Goal: Task Accomplishment & Management: Manage account settings

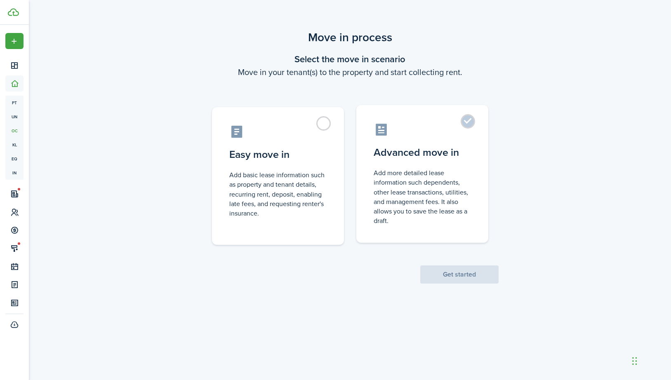
click at [463, 125] on label "Advanced move in Add more detailed lease information such dependents, other lea…" at bounding box center [422, 174] width 132 height 138
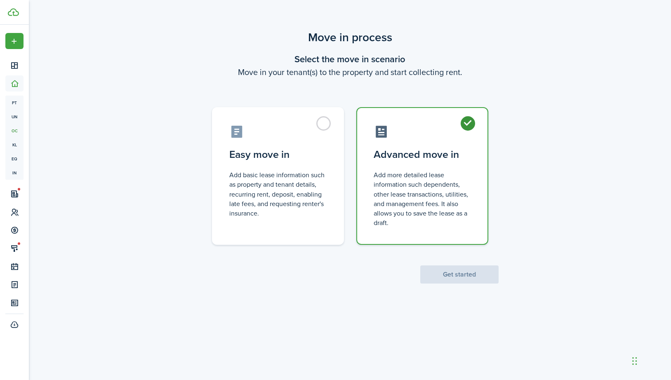
radio input "true"
click at [446, 273] on button "Get started" at bounding box center [459, 275] width 78 height 18
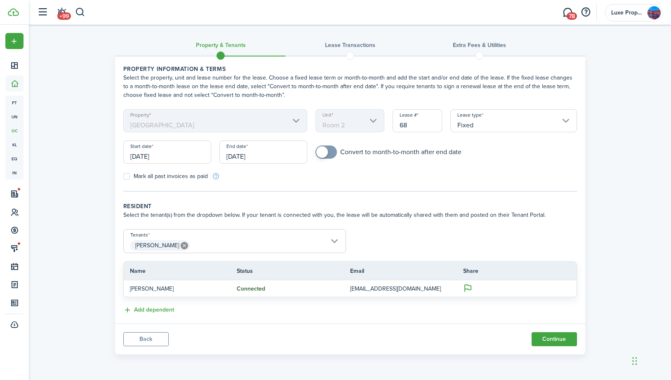
click at [184, 157] on input "[DATE]" at bounding box center [167, 152] width 88 height 23
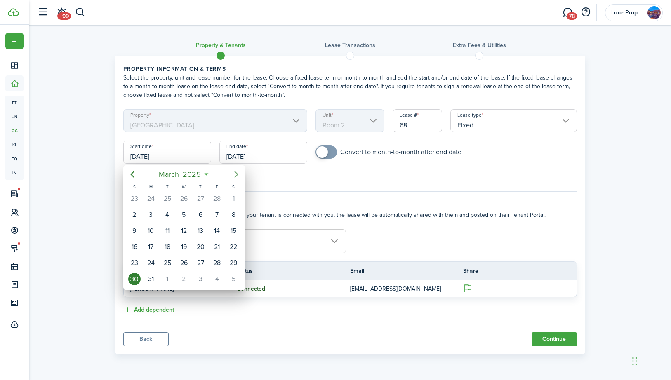
click at [234, 172] on icon "Next page" at bounding box center [236, 174] width 10 height 10
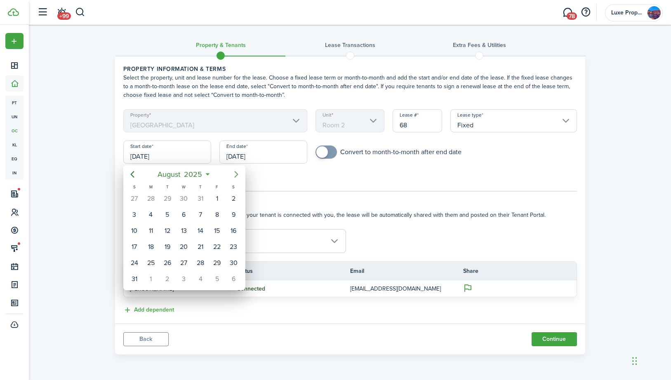
click at [234, 172] on icon "Next page" at bounding box center [236, 174] width 10 height 10
click at [149, 202] on div "1" at bounding box center [151, 199] width 12 height 12
type input "[DATE]"
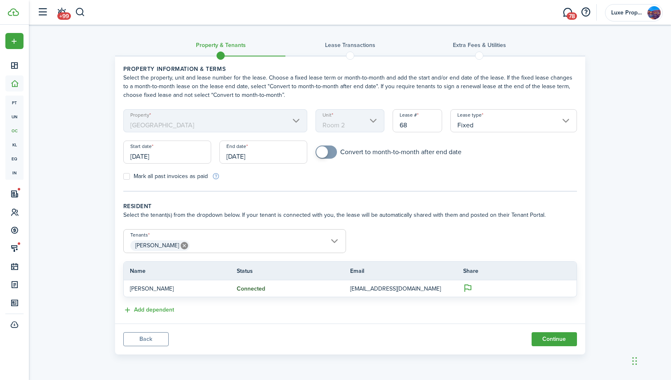
click at [257, 157] on input "[DATE]" at bounding box center [263, 152] width 88 height 23
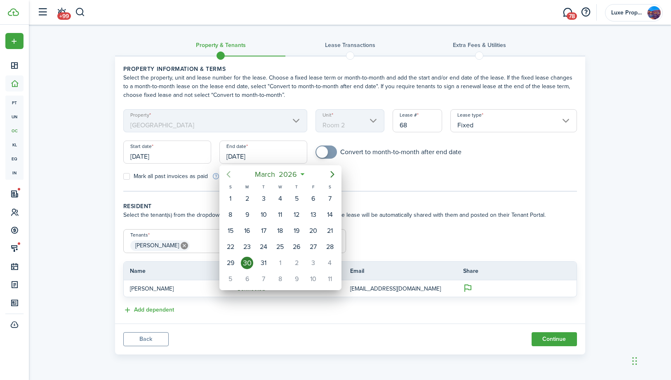
click at [228, 173] on icon "Previous page" at bounding box center [228, 174] width 4 height 7
click at [280, 197] on div "31" at bounding box center [280, 199] width 12 height 12
type input "[DATE]"
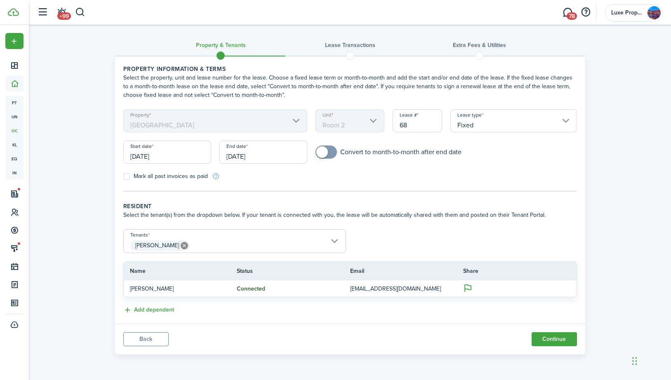
checkbox input "true"
click at [326, 153] on span at bounding box center [322, 152] width 12 height 12
click at [554, 338] on button "Continue" at bounding box center [554, 339] width 45 height 14
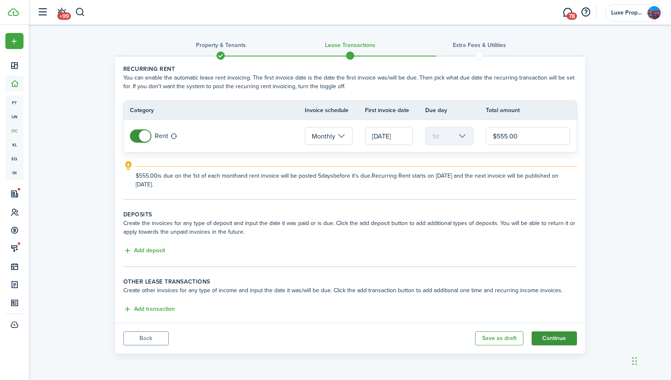
click at [547, 339] on button "Continue" at bounding box center [554, 339] width 45 height 14
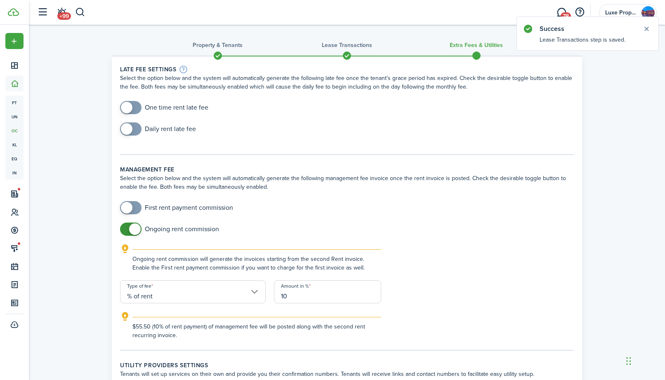
checkbox input "true"
click at [126, 208] on span at bounding box center [127, 208] width 12 height 12
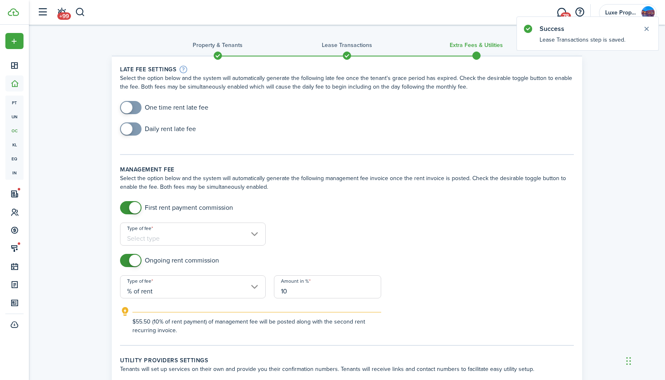
click at [202, 242] on input "Type of fee" at bounding box center [193, 234] width 146 height 23
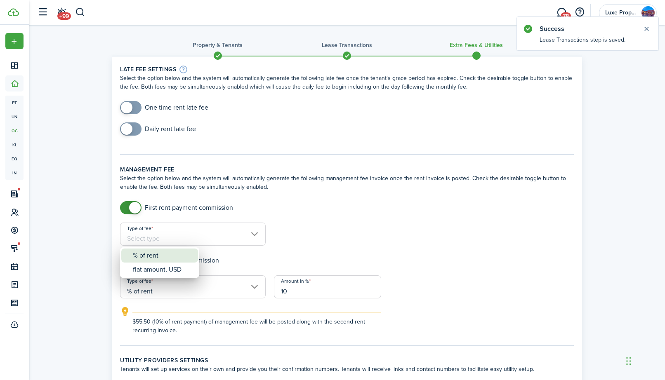
click at [162, 256] on div "% of rent" at bounding box center [163, 256] width 60 height 14
type input "% of rent"
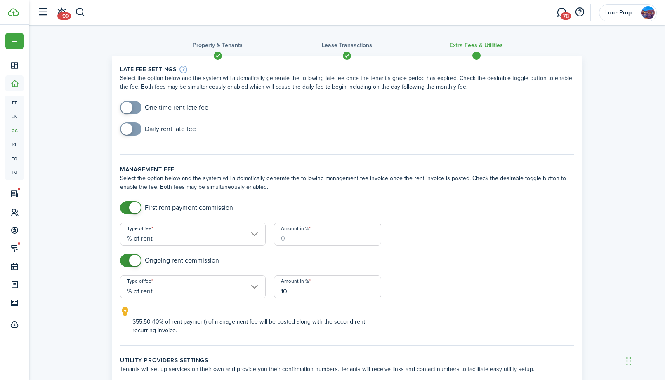
click at [290, 238] on input "Amount in %" at bounding box center [327, 234] width 107 height 23
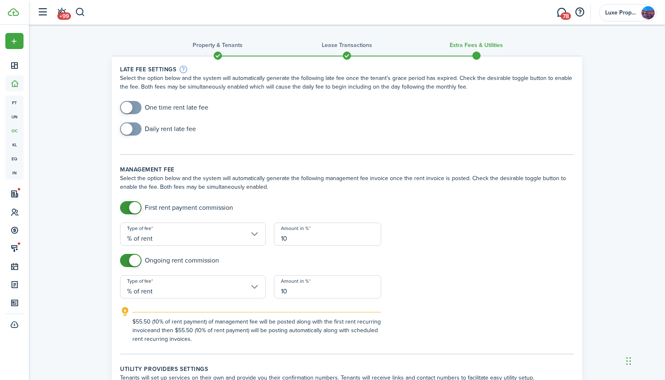
type input "10"
click at [469, 264] on div "Ongoing rent commission" at bounding box center [347, 264] width 462 height 21
checkbox input "true"
click at [127, 107] on span at bounding box center [127, 108] width 12 height 12
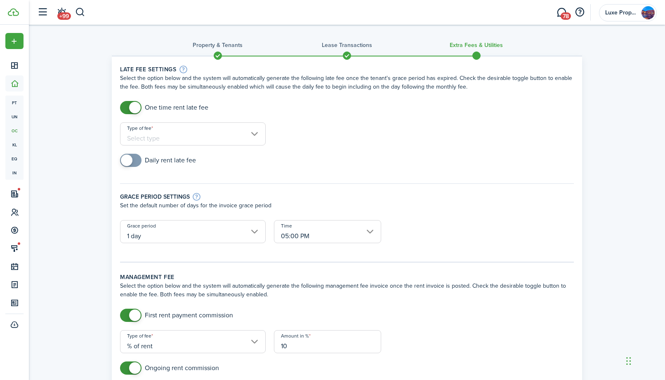
click at [218, 140] on input "Type of fee" at bounding box center [193, 133] width 146 height 23
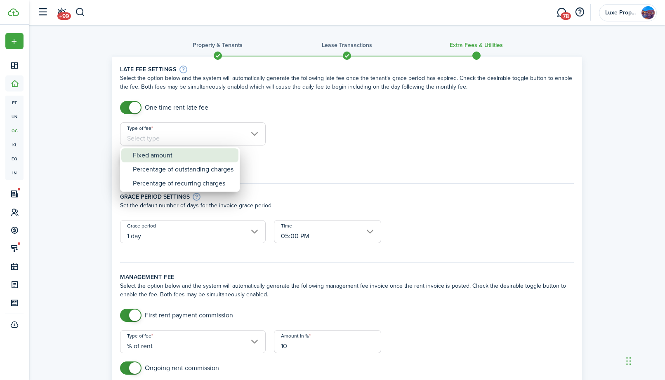
click at [172, 160] on div "Fixed amount" at bounding box center [183, 155] width 101 height 14
type input "Fixed amount"
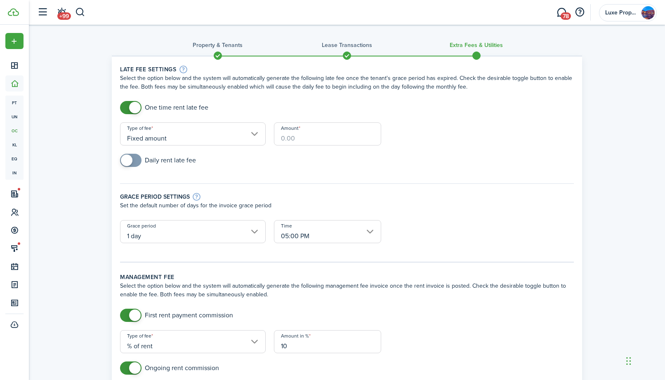
click at [292, 142] on input "Amount" at bounding box center [327, 133] width 107 height 23
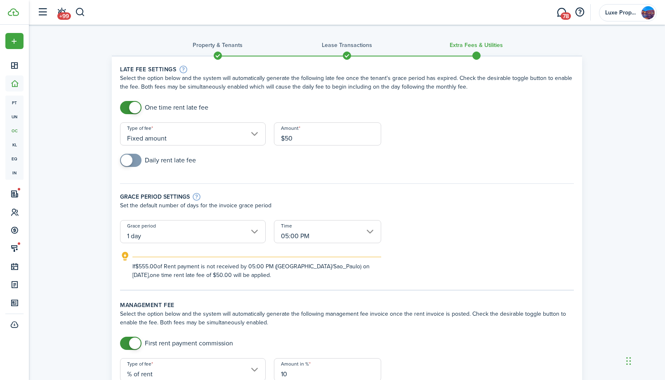
type input "$50.00"
click at [518, 165] on div "Daily rent late fee" at bounding box center [347, 164] width 462 height 21
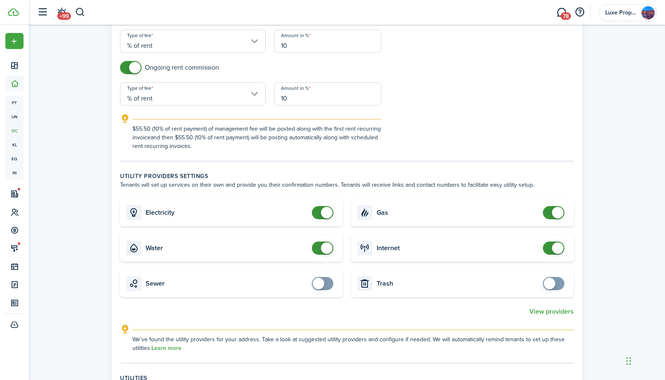
scroll to position [381, 0]
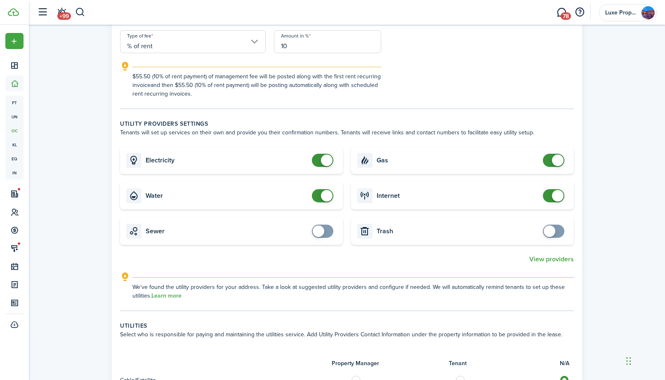
checkbox input "true"
click at [550, 231] on span at bounding box center [550, 232] width 12 height 12
click at [318, 233] on span at bounding box center [319, 232] width 12 height 12
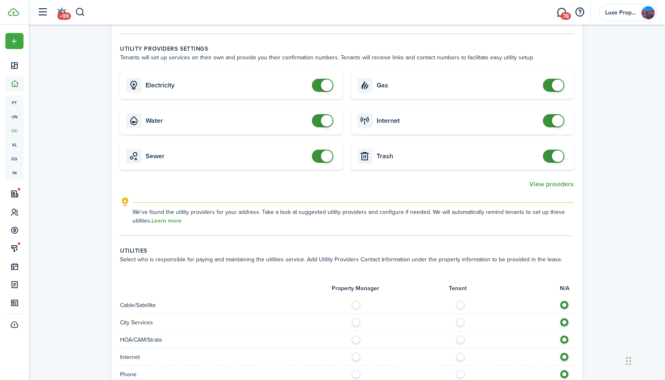
scroll to position [454, 0]
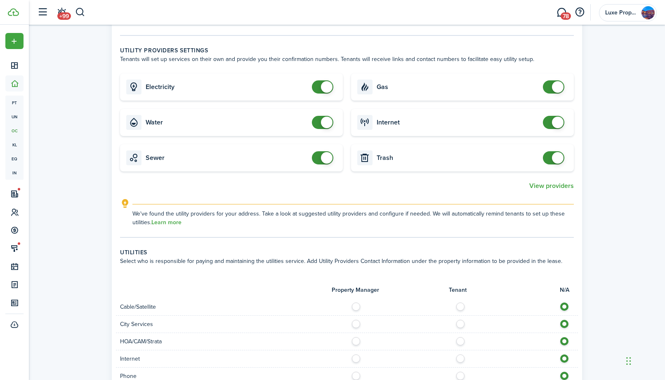
checkbox input "false"
click at [328, 160] on span at bounding box center [327, 158] width 12 height 12
checkbox input "false"
click at [323, 122] on span at bounding box center [327, 123] width 12 height 12
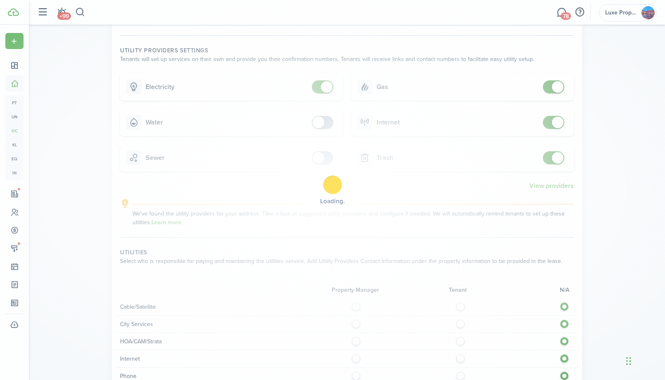
click at [325, 81] on div "Loading" at bounding box center [332, 190] width 665 height 380
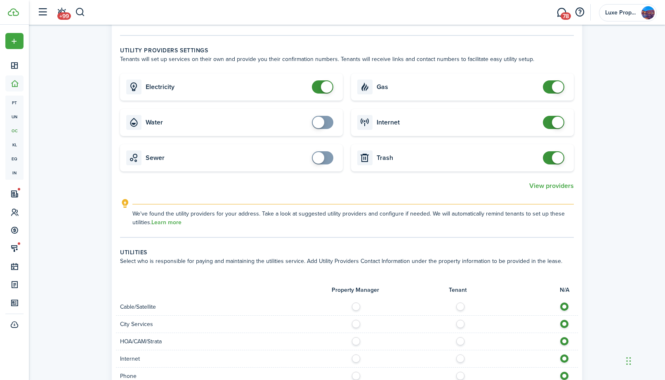
checkbox input "false"
click at [326, 82] on span at bounding box center [327, 87] width 12 height 12
checkbox input "false"
click at [554, 89] on span at bounding box center [558, 87] width 12 height 12
checkbox input "false"
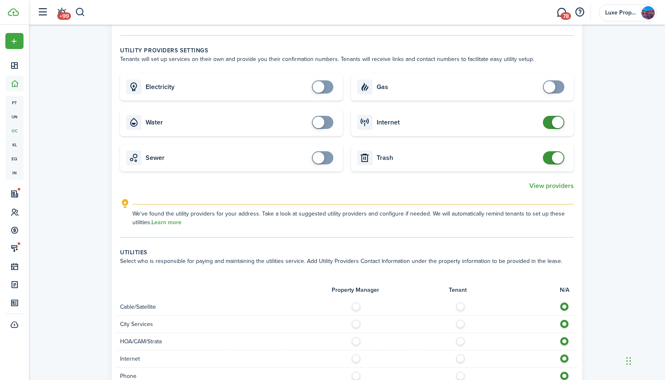
click at [558, 117] on span at bounding box center [558, 123] width 12 height 12
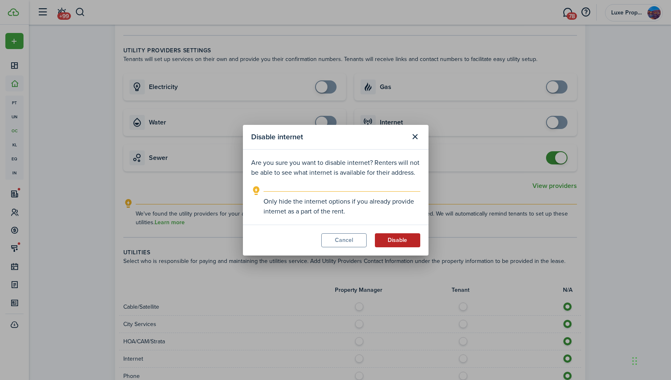
click at [395, 241] on button "Disable" at bounding box center [397, 240] width 45 height 14
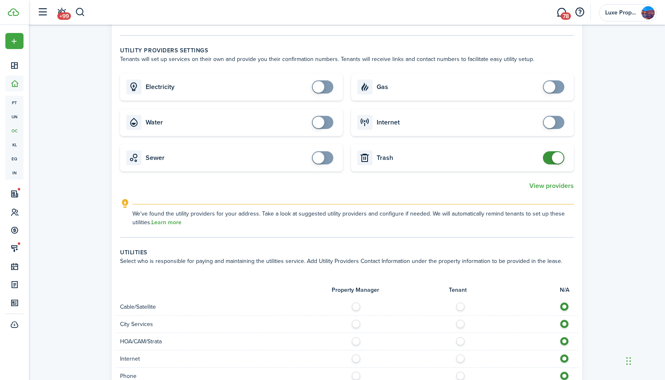
checkbox input "false"
click at [562, 158] on span at bounding box center [558, 158] width 12 height 12
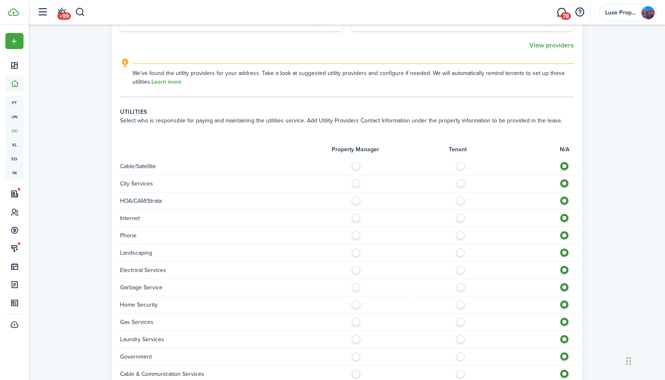
scroll to position [596, 0]
click at [459, 165] on label at bounding box center [462, 164] width 14 height 4
radio input "true"
click at [357, 183] on label at bounding box center [358, 181] width 14 height 4
radio input "true"
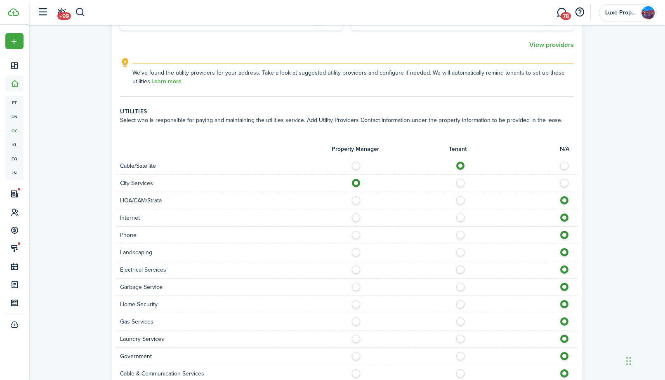
click at [358, 199] on label at bounding box center [358, 198] width 14 height 4
radio input "true"
click at [358, 218] on label at bounding box center [358, 216] width 14 height 4
radio input "true"
click at [356, 252] on label at bounding box center [358, 250] width 14 height 4
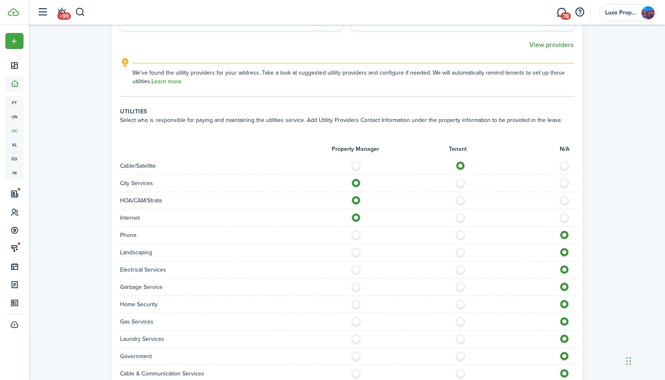
radio input "true"
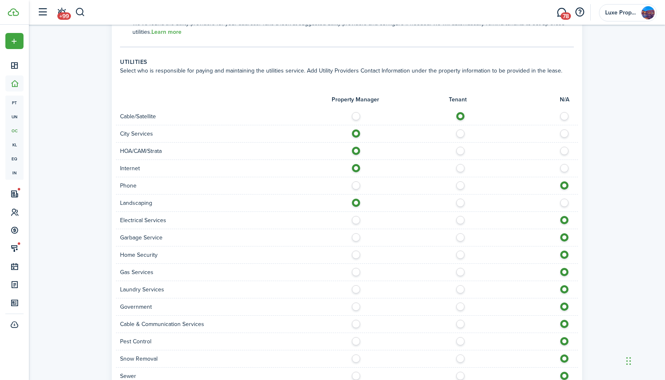
scroll to position [646, 0]
click at [356, 219] on label at bounding box center [358, 217] width 14 height 4
radio input "true"
click at [357, 235] on label at bounding box center [358, 234] width 14 height 4
radio input "true"
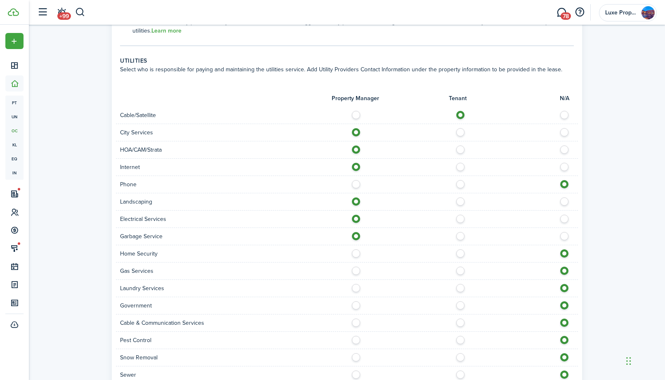
click at [356, 288] on label at bounding box center [358, 286] width 14 height 4
radio input "true"
click at [356, 271] on label at bounding box center [358, 269] width 14 height 4
radio input "true"
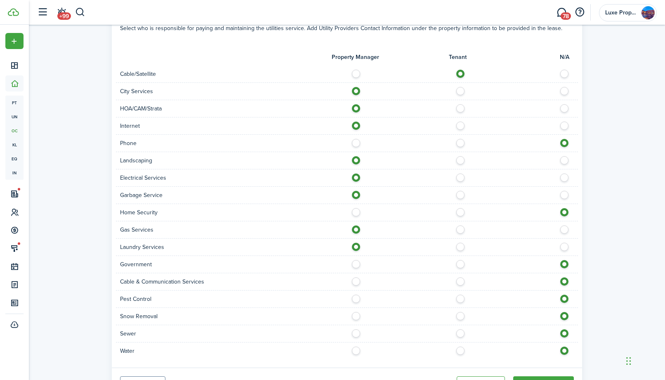
scroll to position [690, 0]
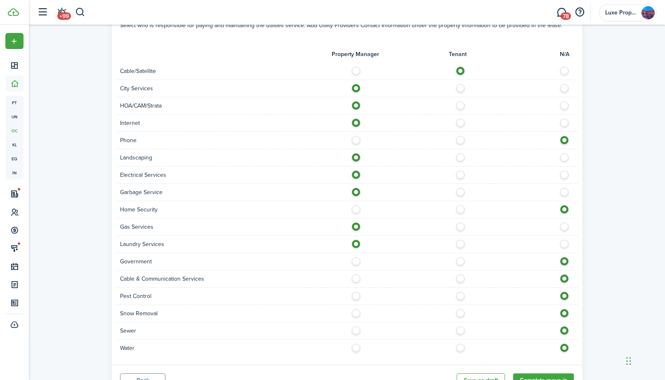
click at [354, 294] on label at bounding box center [358, 294] width 14 height 4
radio input "true"
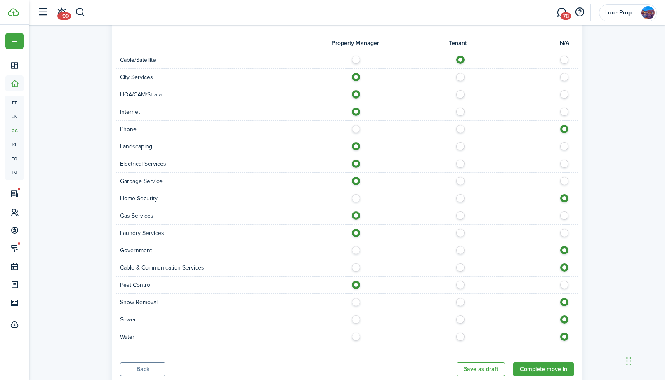
scroll to position [704, 0]
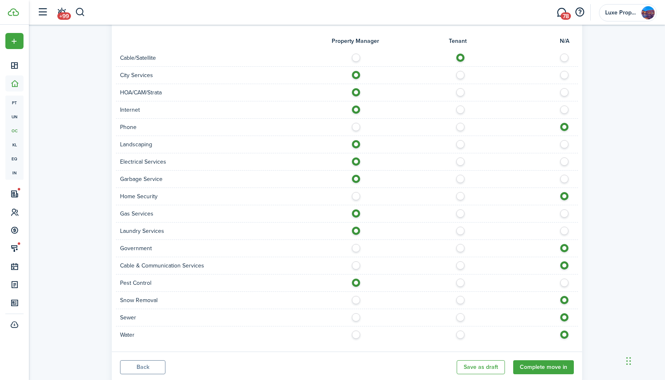
click at [355, 300] on label at bounding box center [358, 298] width 14 height 4
radio input "true"
click at [358, 318] on label at bounding box center [358, 315] width 14 height 4
radio input "true"
click at [358, 335] on label at bounding box center [358, 333] width 14 height 4
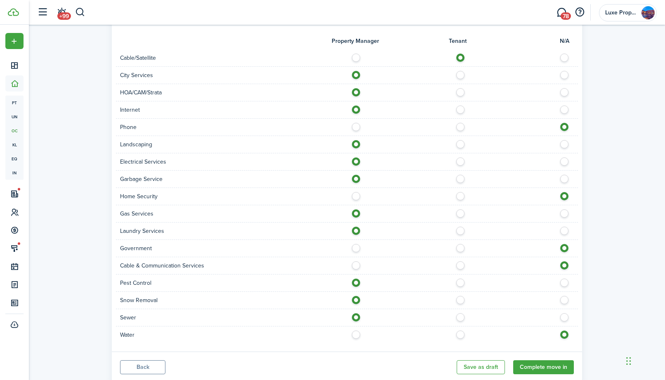
radio input "true"
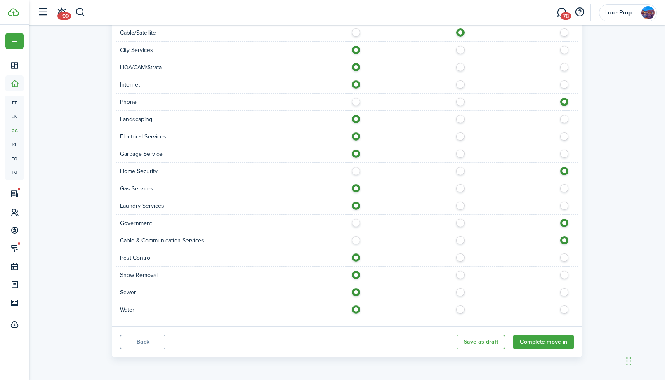
scroll to position [729, 0]
click at [536, 344] on button "Complete move in" at bounding box center [543, 342] width 61 height 14
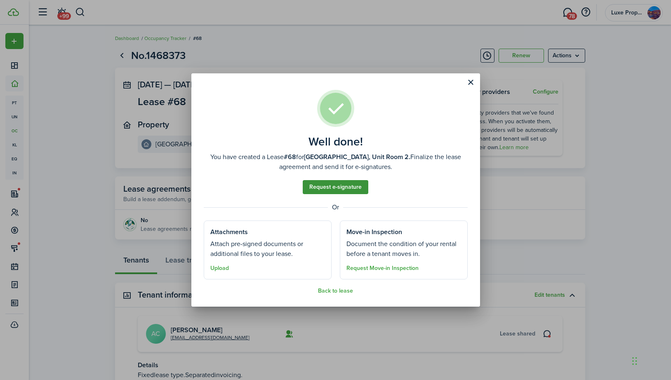
click at [341, 189] on link "Request e-signature" at bounding box center [336, 187] width 66 height 14
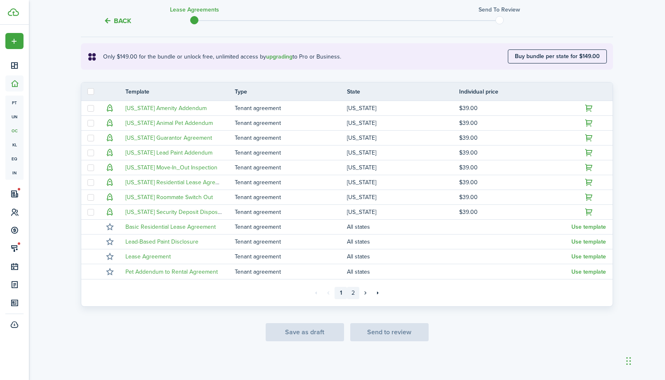
scroll to position [140, 0]
click at [355, 294] on link "2" at bounding box center [353, 293] width 12 height 12
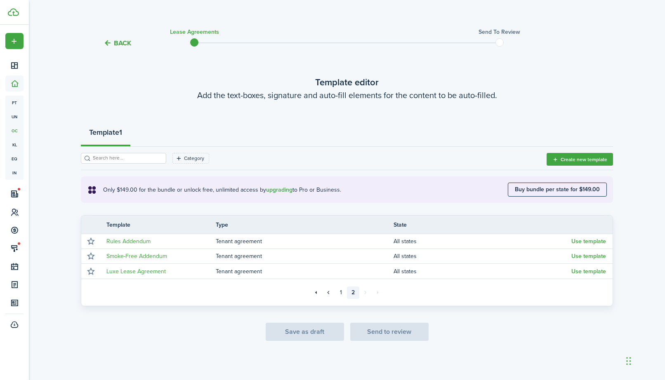
scroll to position [7, 0]
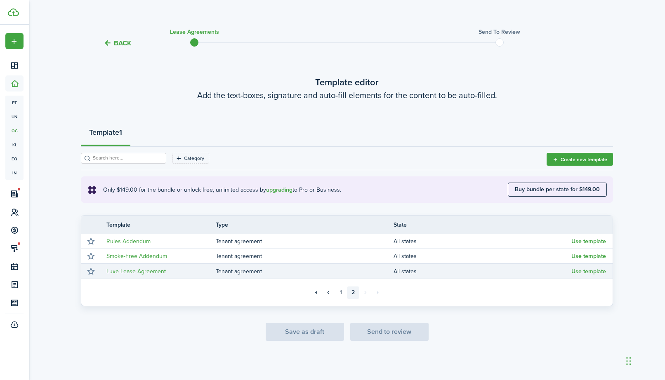
click at [233, 270] on td "Tenant agreement" at bounding box center [305, 271] width 178 height 11
click at [581, 272] on button "Use template" at bounding box center [588, 271] width 35 height 7
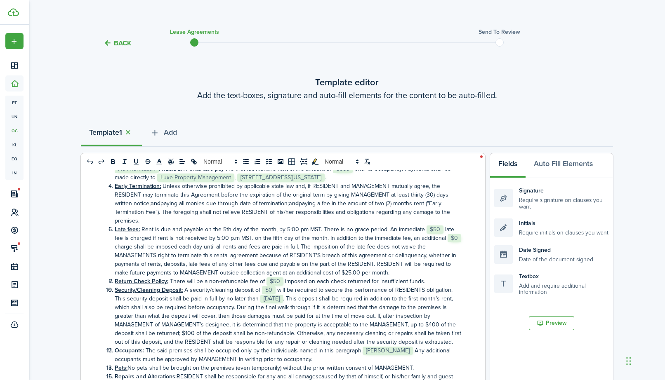
scroll to position [131, 0]
click at [271, 289] on span "$0" at bounding box center [269, 289] width 14 height 8
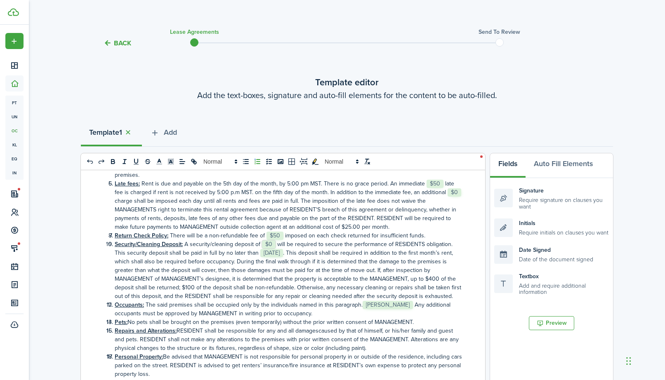
scroll to position [176, 0]
click at [435, 278] on li "Security/Cleaning Deposit: A security/cleaning deposit of ﻿﻿﻿﻿﻿﻿ $0 ﻿﻿﻿﻿﻿﻿ will…" at bounding box center [284, 270] width 356 height 61
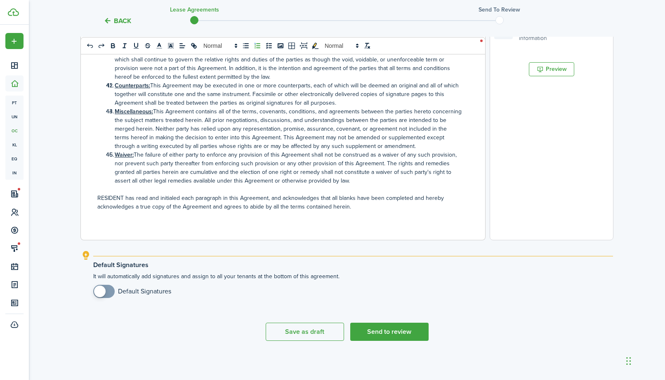
scroll to position [261, 0]
checkbox input "true"
click at [100, 293] on span at bounding box center [100, 292] width 12 height 12
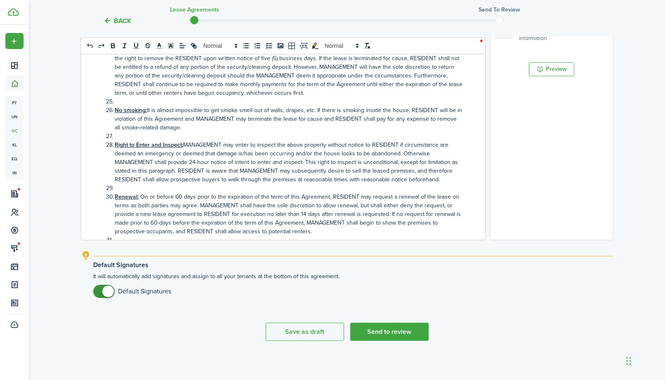
scroll to position [437, 0]
click at [176, 198] on li "Renewal: On or before 60 days prior to the expiration of the term of this Agree…" at bounding box center [284, 213] width 356 height 43
click at [385, 332] on button "Send to review" at bounding box center [389, 332] width 78 height 18
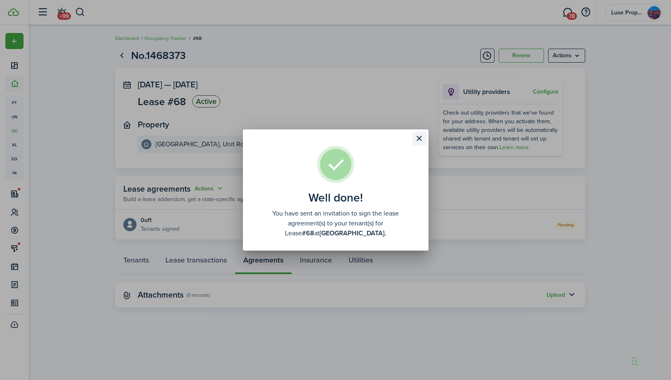
click at [420, 135] on button "Close modal" at bounding box center [419, 139] width 14 height 14
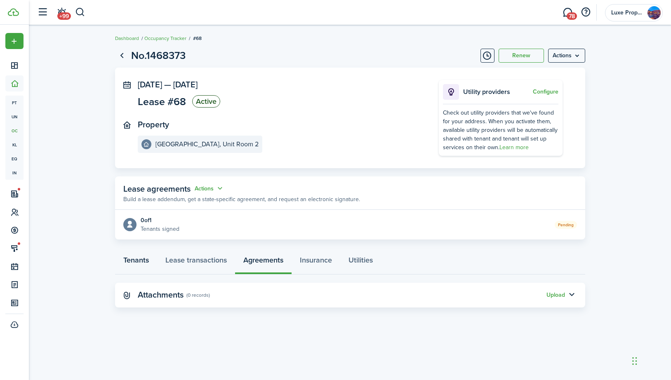
click at [143, 261] on link "Tenants" at bounding box center [136, 262] width 42 height 25
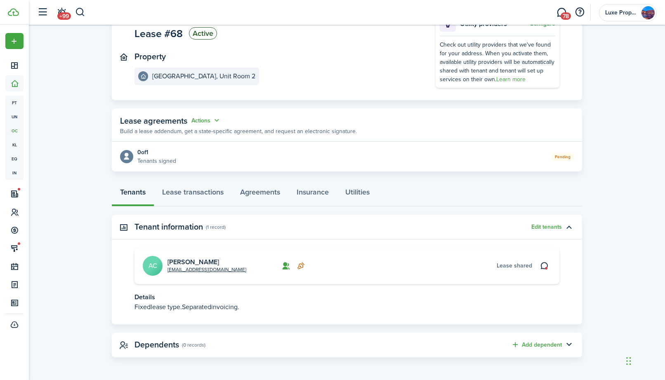
scroll to position [68, 0]
click at [188, 261] on link "[PERSON_NAME]" at bounding box center [193, 262] width 52 height 9
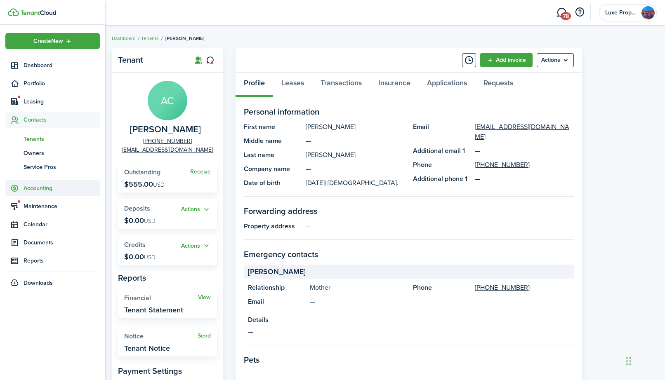
click at [45, 190] on span "Accounting" at bounding box center [62, 188] width 76 height 9
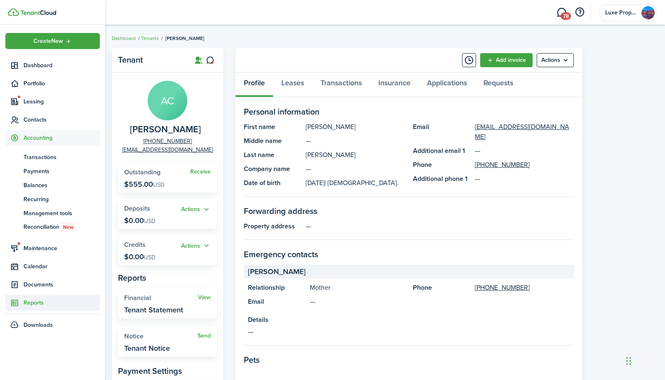
click at [32, 306] on span "Reports" at bounding box center [62, 303] width 76 height 9
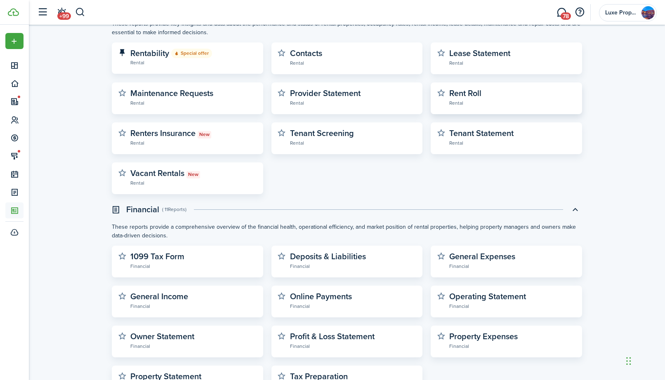
scroll to position [93, 0]
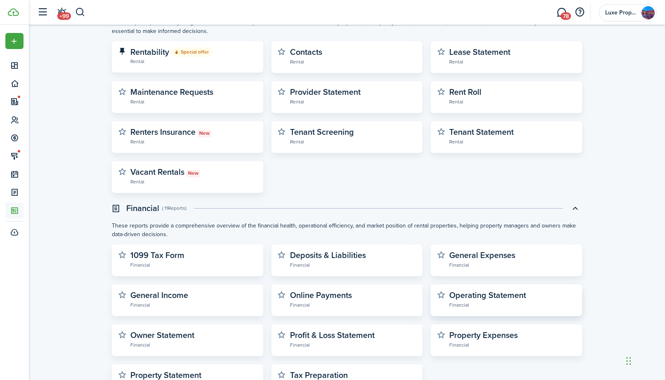
click at [461, 294] on widget-stats-description "Operating Statement" at bounding box center [487, 295] width 77 height 12
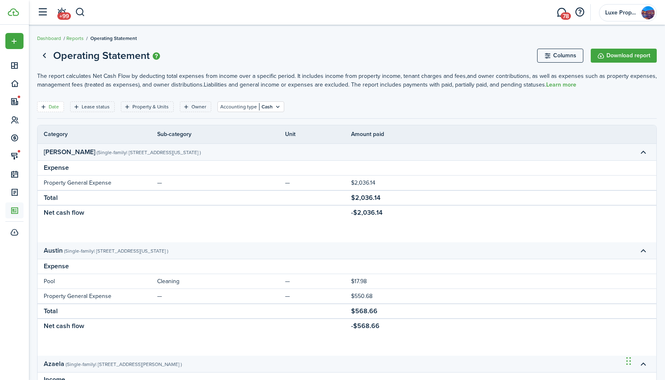
click at [54, 106] on filter-tag-label "Date" at bounding box center [54, 106] width 10 height 7
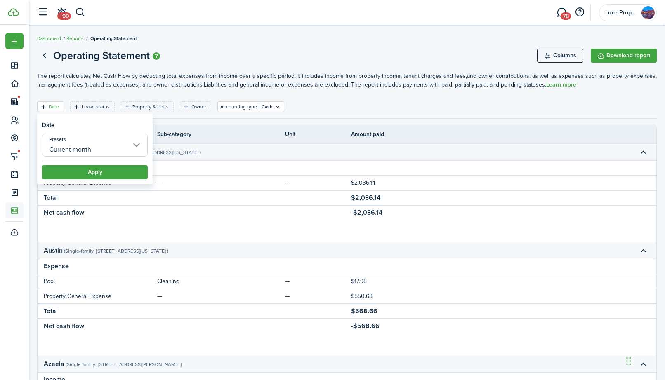
click at [128, 144] on input "Current month" at bounding box center [95, 145] width 106 height 23
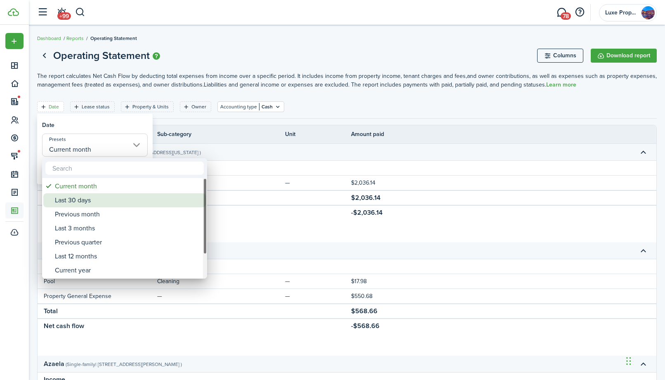
click at [89, 202] on div "Last 30 days" at bounding box center [128, 200] width 146 height 14
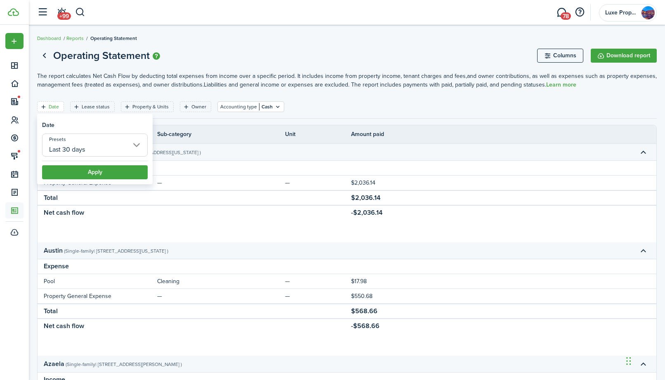
click at [134, 145] on input "Last 30 days" at bounding box center [95, 145] width 106 height 23
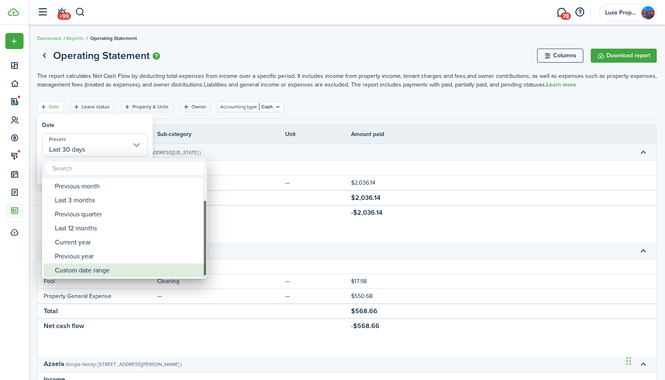
click at [89, 267] on div "Custom date range" at bounding box center [128, 271] width 146 height 14
type input "Custom date range"
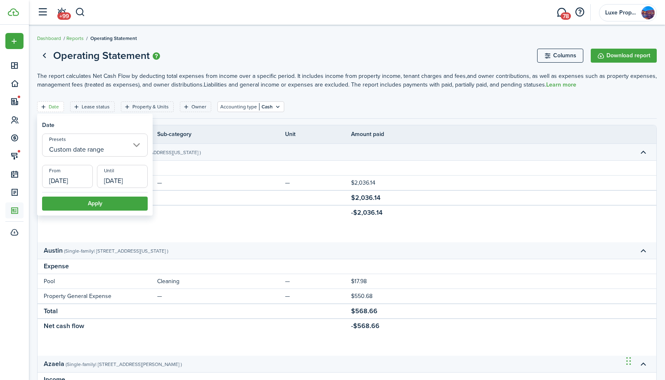
click at [81, 181] on input "[DATE]" at bounding box center [67, 176] width 51 height 23
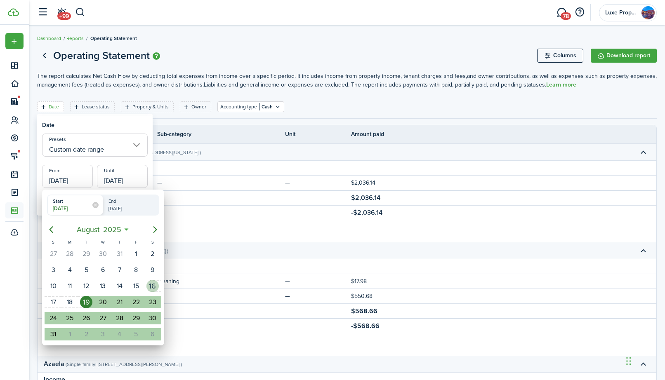
click at [151, 287] on div "16" at bounding box center [152, 286] width 12 height 12
type input "[DATE]"
radio input "false"
radio input "true"
click at [154, 226] on icon "Next page" at bounding box center [155, 230] width 10 height 10
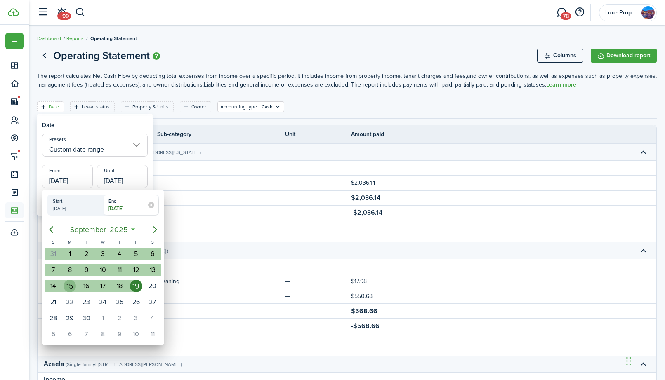
click at [72, 287] on div "15" at bounding box center [70, 286] width 12 height 12
type input "[DATE]"
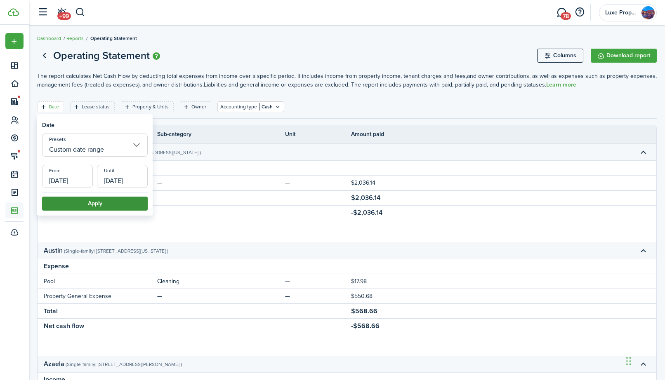
click at [122, 206] on button "Apply" at bounding box center [95, 204] width 106 height 14
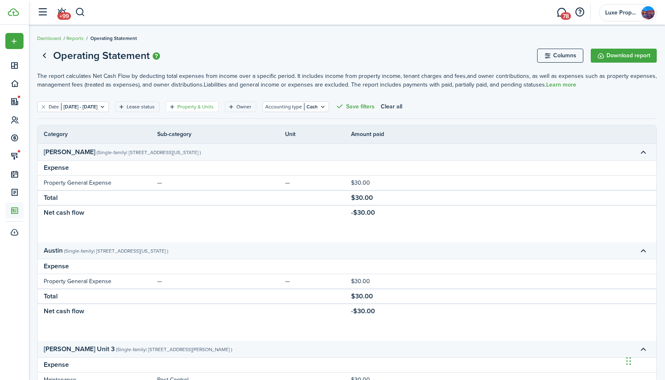
click at [214, 106] on filter-tag-label "Property & Units" at bounding box center [195, 106] width 36 height 7
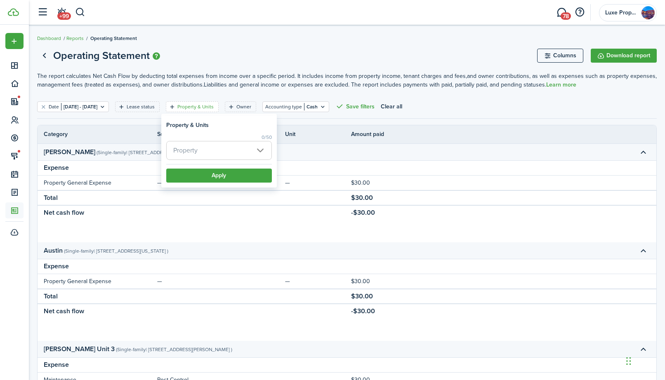
click at [262, 150] on span "Property" at bounding box center [219, 150] width 105 height 18
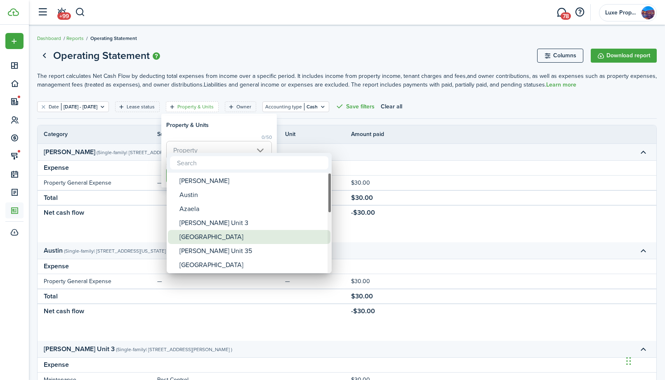
click at [206, 235] on div "[GEOGRAPHIC_DATA]" at bounding box center [252, 237] width 146 height 14
type input "[GEOGRAPHIC_DATA]"
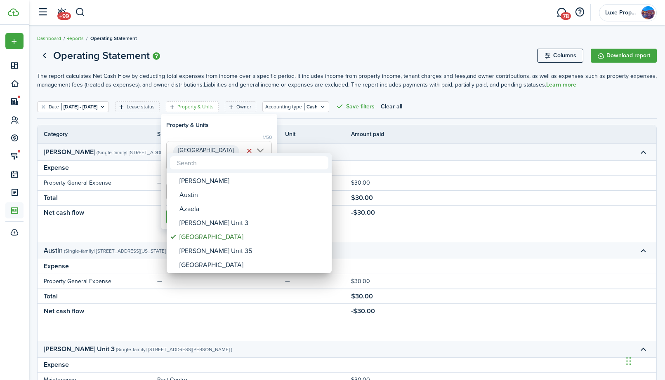
click at [249, 128] on div at bounding box center [332, 190] width 797 height 512
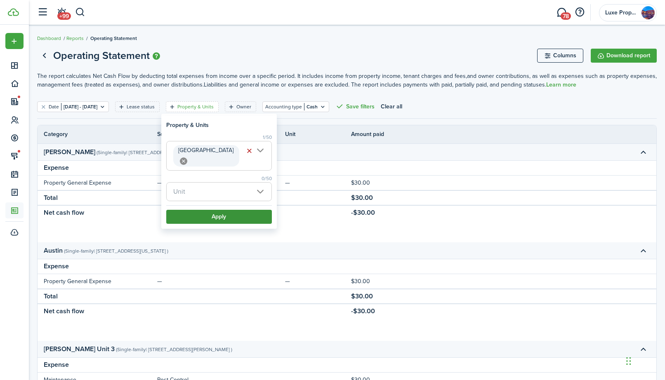
click at [206, 210] on button "Apply" at bounding box center [219, 217] width 106 height 14
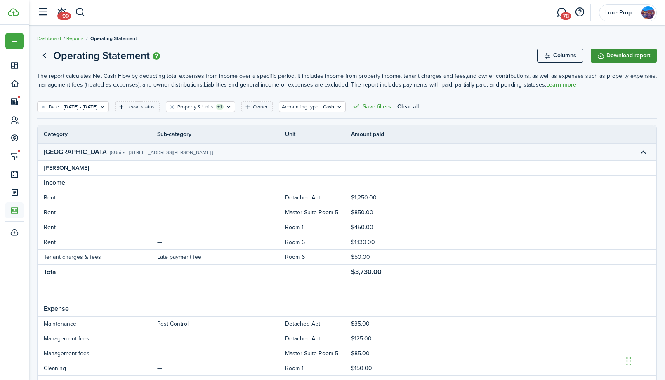
click at [620, 54] on button "Download report" at bounding box center [624, 56] width 66 height 14
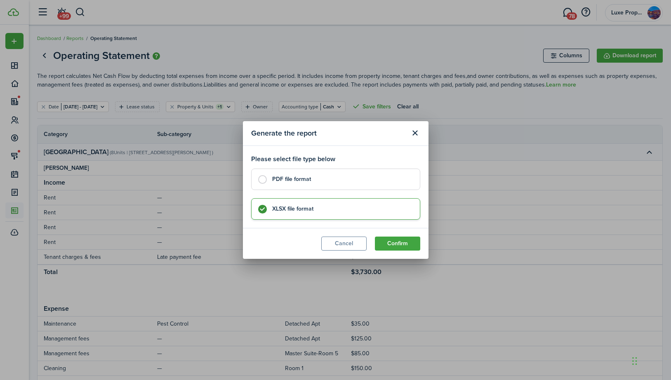
click at [271, 184] on label "PDF file format" at bounding box center [335, 179] width 169 height 21
radio input "true"
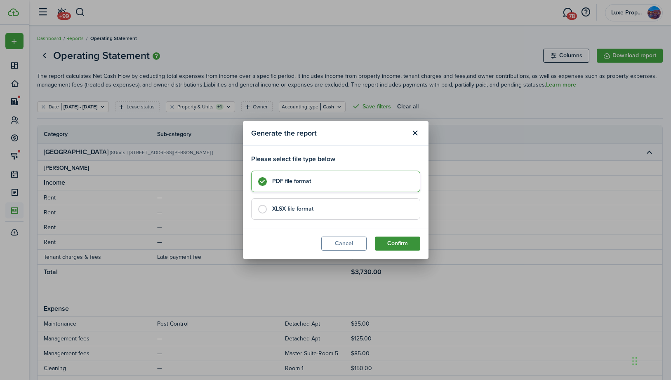
click at [393, 247] on button "Confirm" at bounding box center [397, 244] width 45 height 14
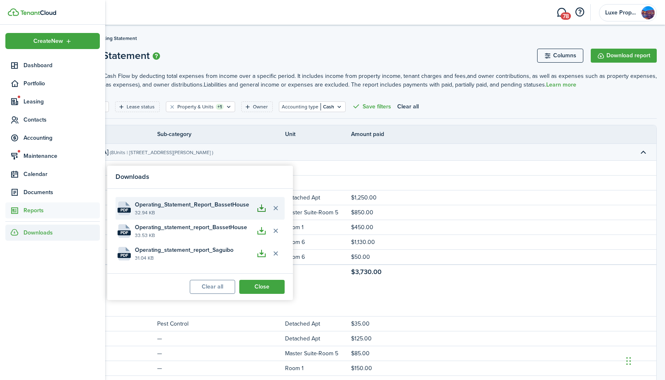
click at [262, 208] on button "button" at bounding box center [261, 208] width 14 height 14
click at [262, 209] on button "button" at bounding box center [261, 208] width 14 height 14
